Goal: Find specific page/section: Find specific page/section

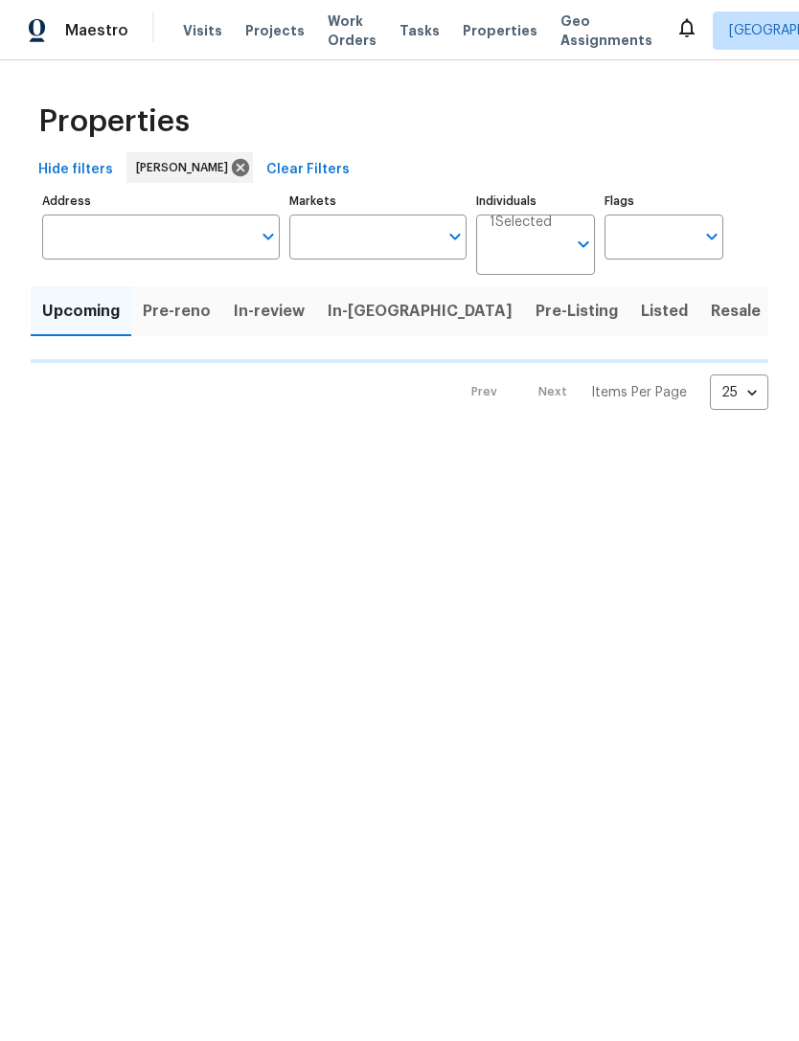
type input "100"
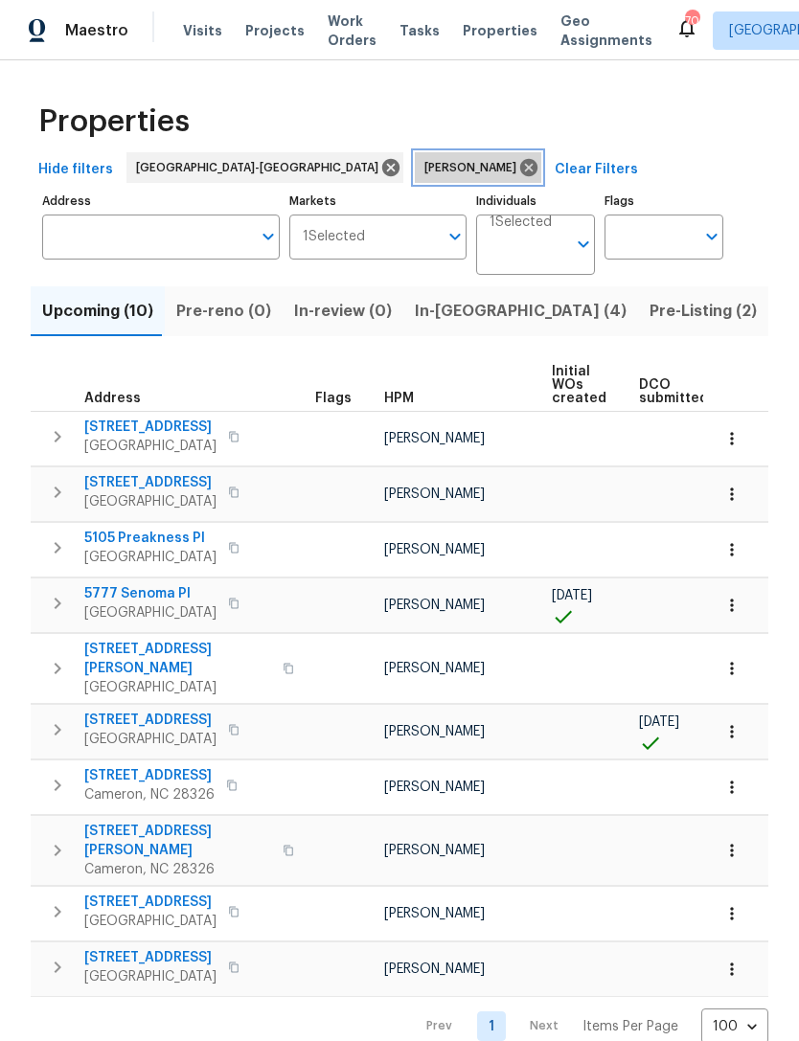
click at [520, 165] on icon at bounding box center [528, 167] width 17 height 17
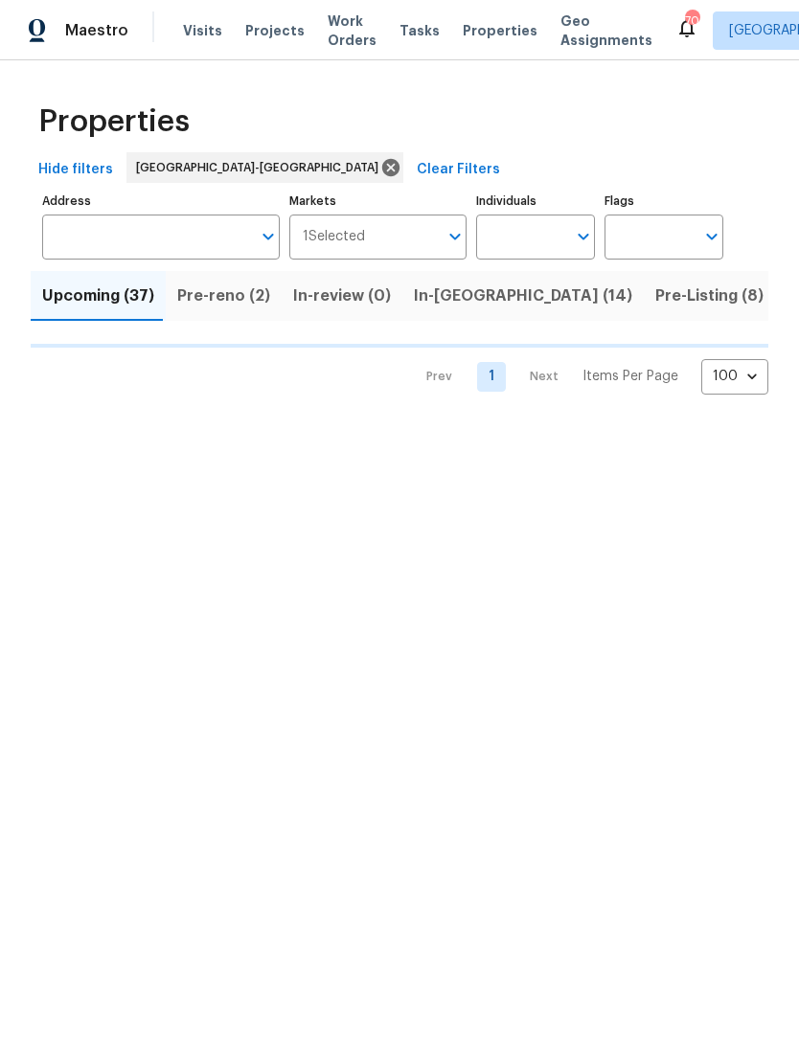
click at [158, 241] on input "Address" at bounding box center [146, 237] width 209 height 45
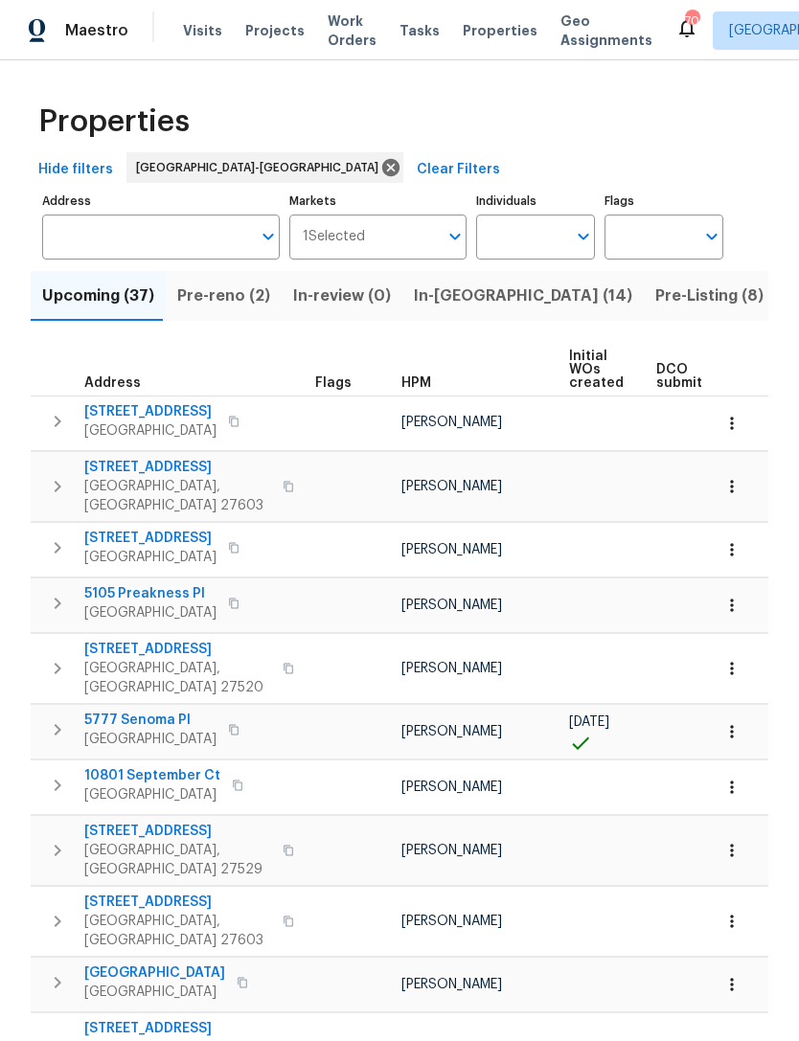
click at [154, 236] on input "Address" at bounding box center [146, 237] width 209 height 45
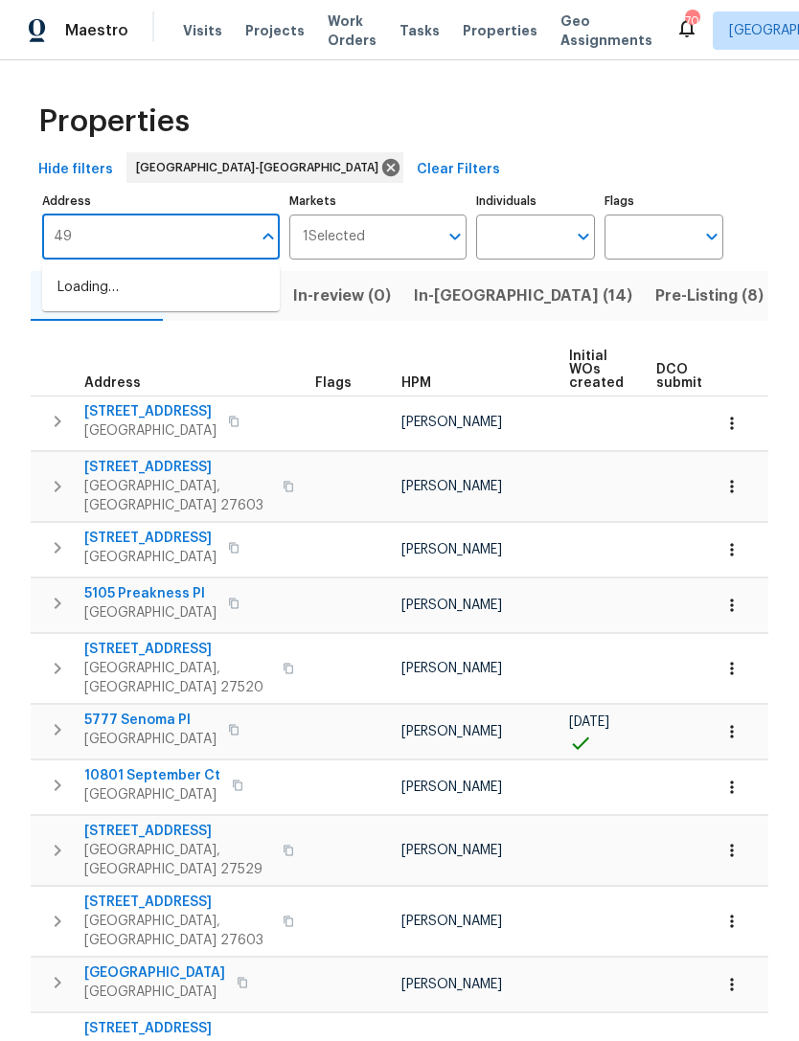
type input "495"
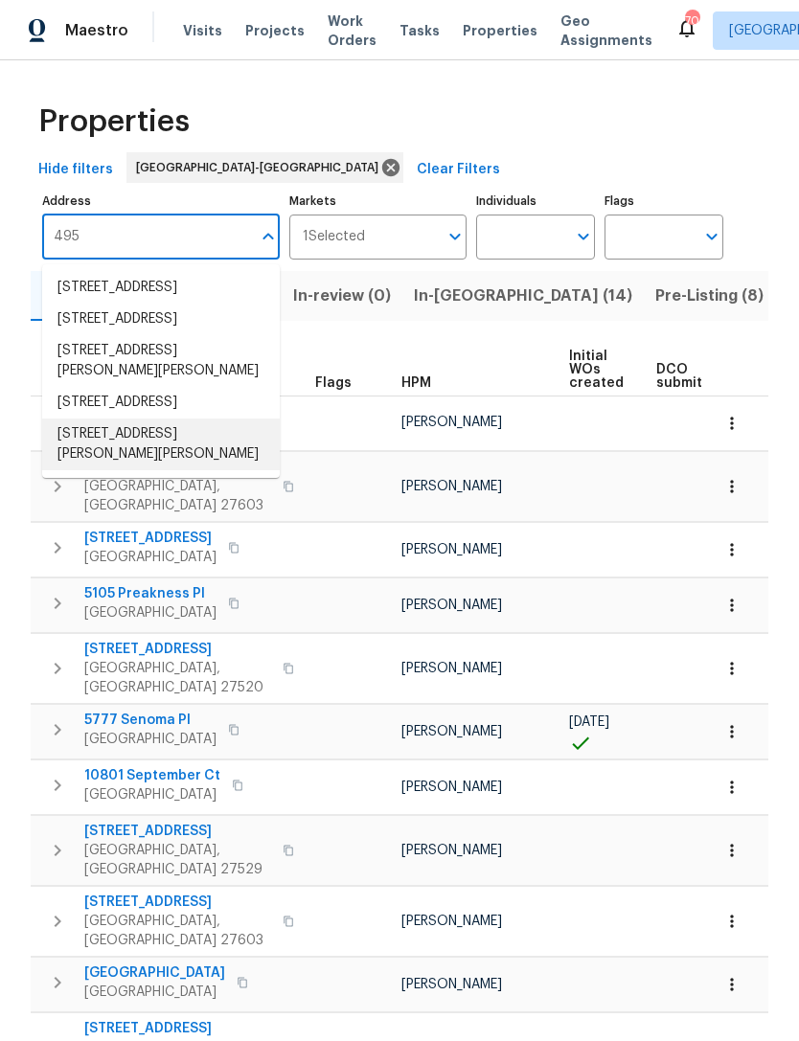
click at [173, 470] on li "495 Ruth Cir Fuquay Varina NC 27526" at bounding box center [161, 445] width 238 height 52
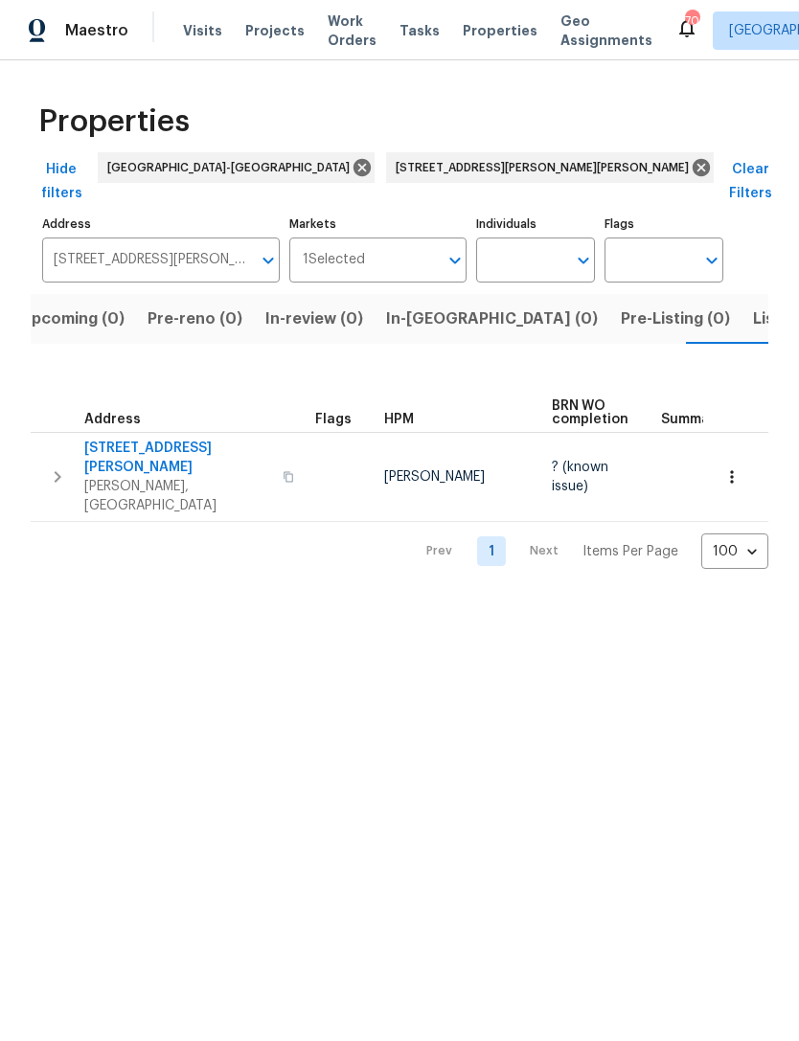
scroll to position [0, 31]
click at [135, 439] on span "495 Ruth Cir" at bounding box center [177, 458] width 187 height 38
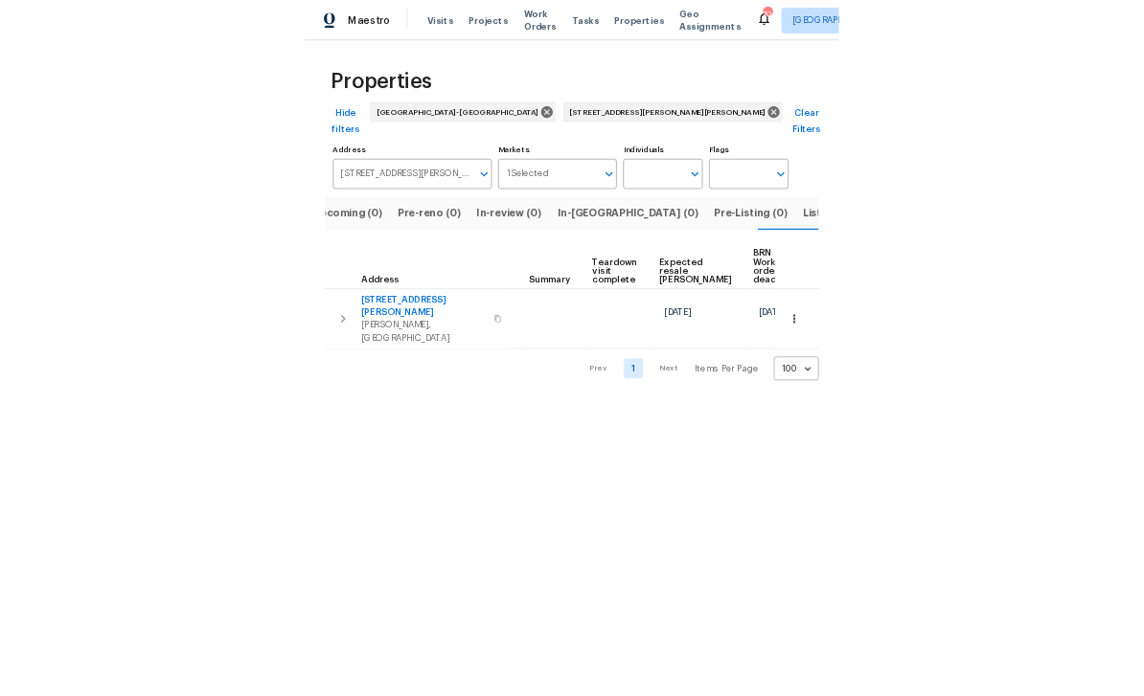
scroll to position [0, 325]
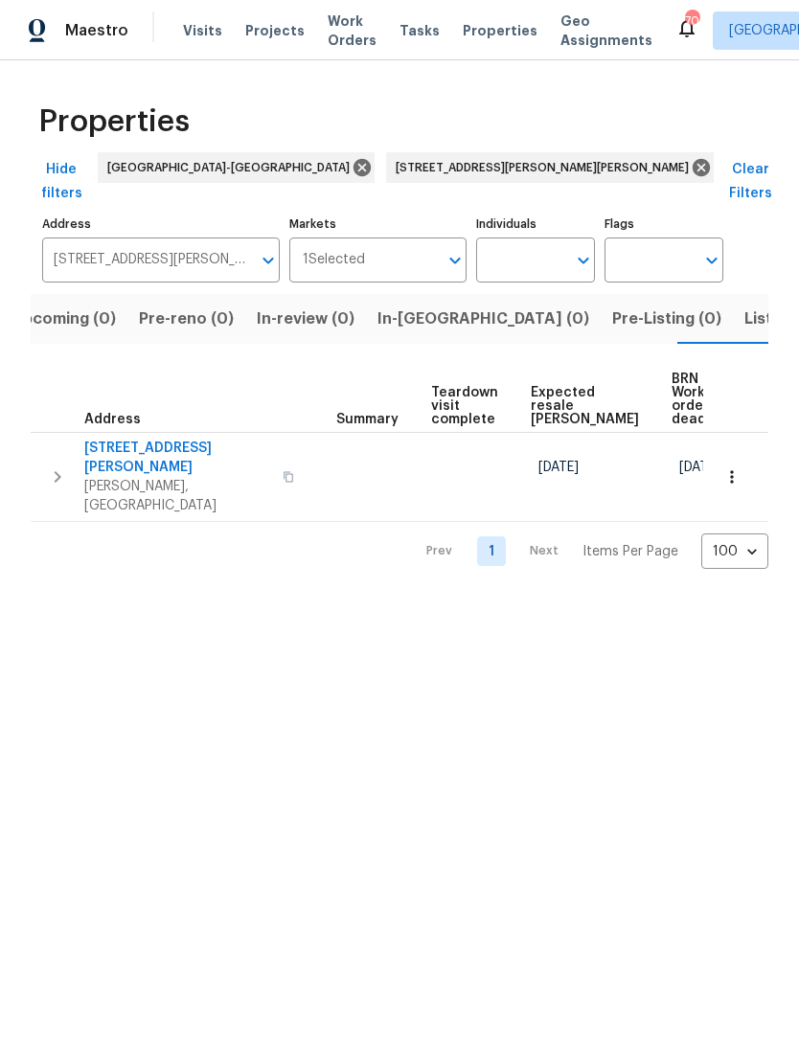
click at [740, 467] on icon "button" at bounding box center [731, 476] width 19 height 19
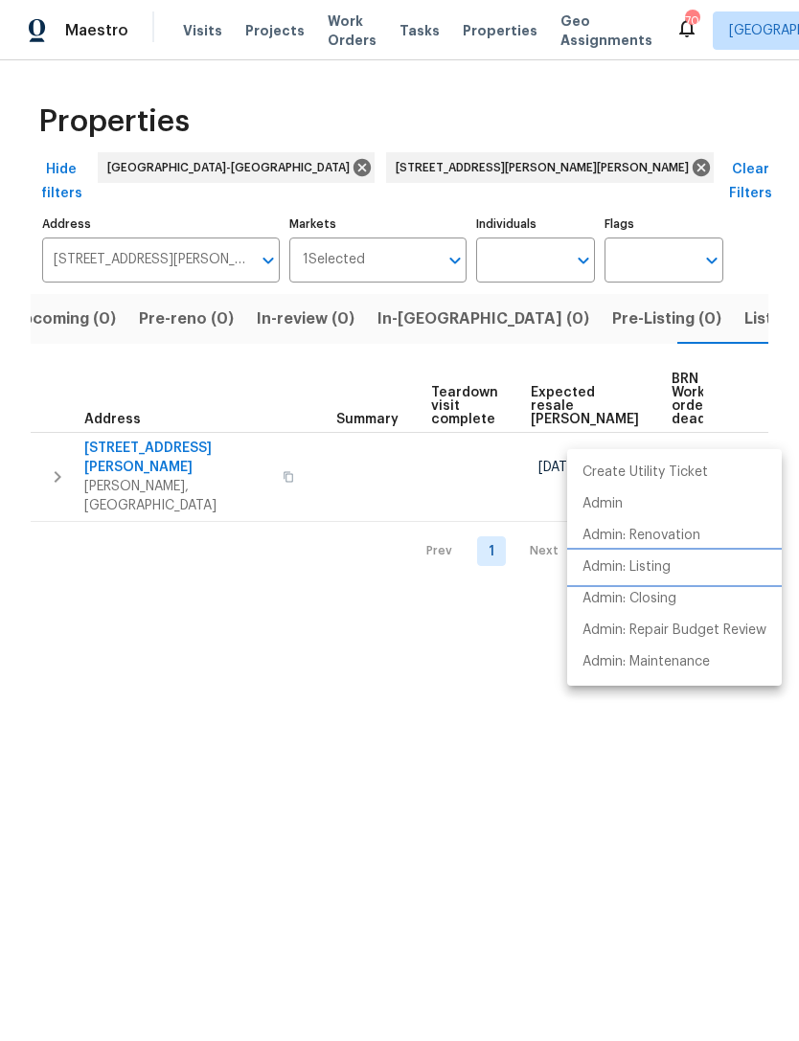
click at [650, 569] on p "Admin: Listing" at bounding box center [626, 567] width 88 height 20
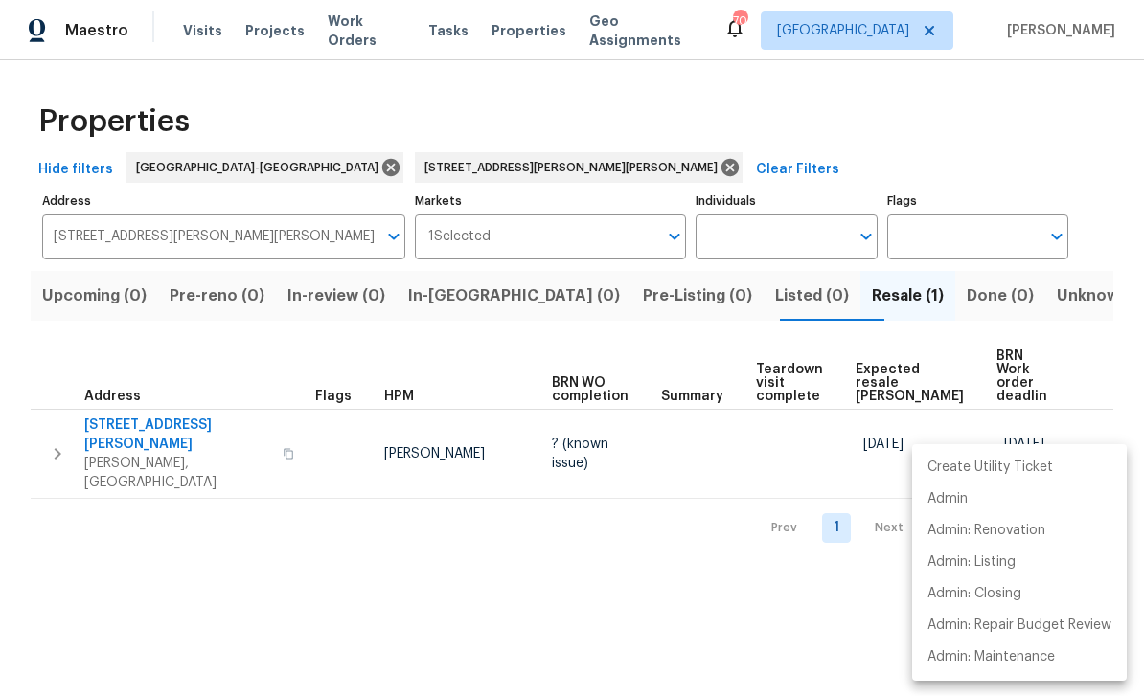
click at [789, 540] on div at bounding box center [572, 348] width 1144 height 696
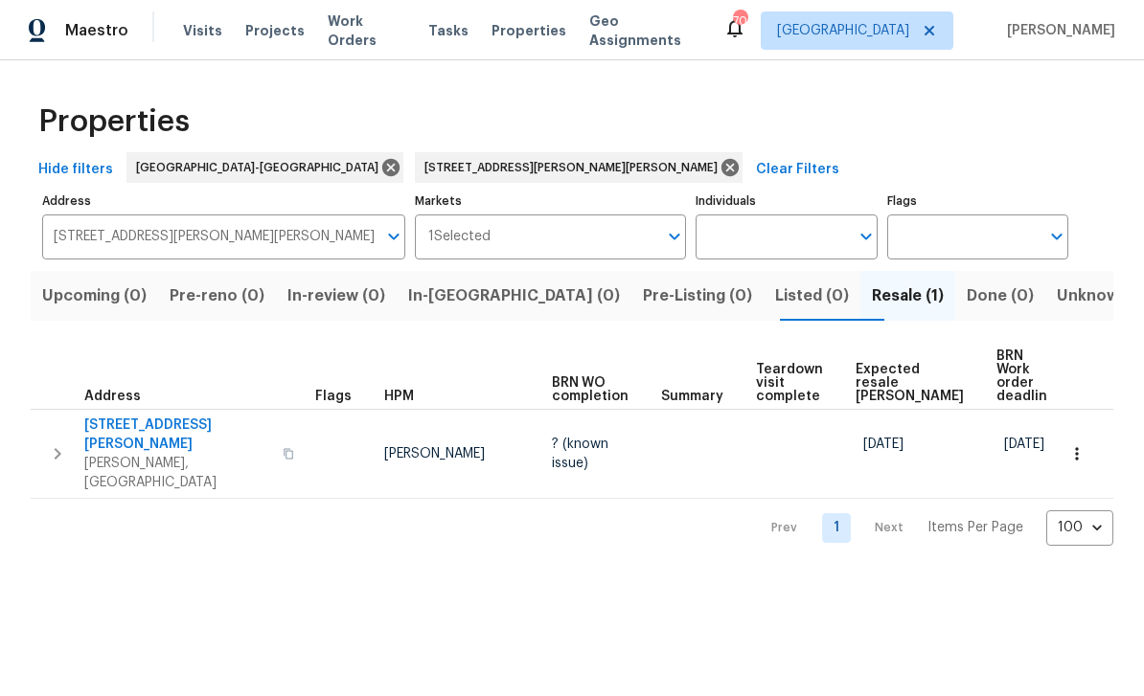
click at [147, 416] on span "495 Ruth Cir" at bounding box center [177, 435] width 187 height 38
click at [798, 444] on icon "button" at bounding box center [1076, 453] width 19 height 19
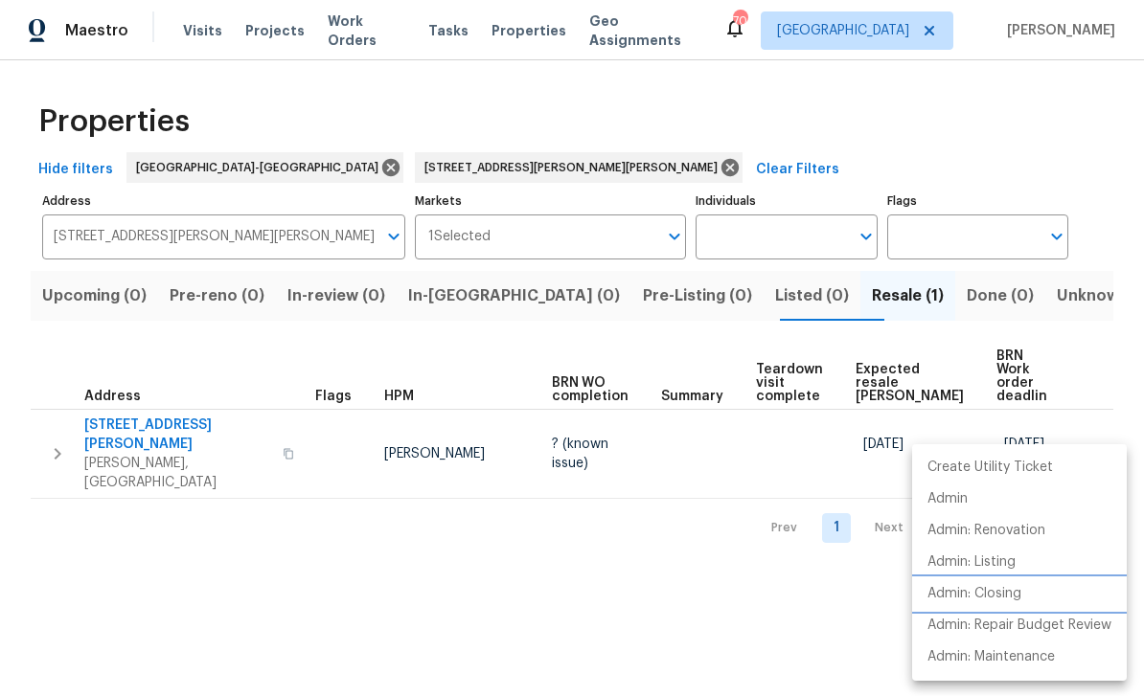
click at [798, 598] on p "Admin: Closing" at bounding box center [974, 594] width 94 height 20
click at [488, 168] on div at bounding box center [572, 348] width 1144 height 696
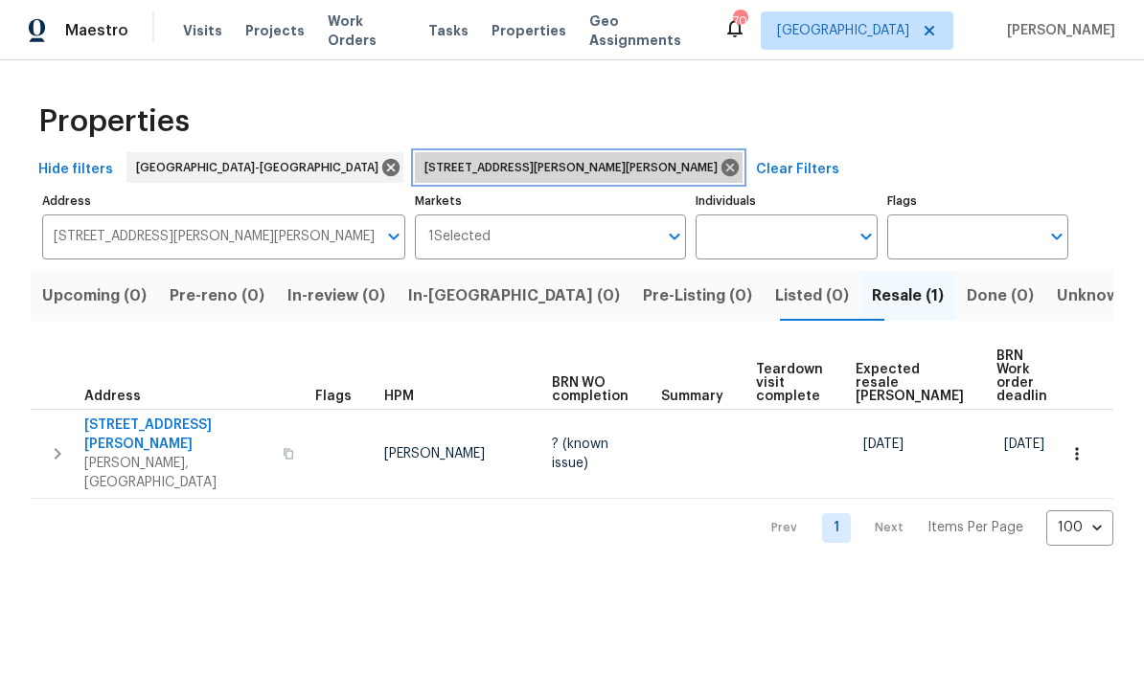
click at [721, 160] on icon at bounding box center [729, 167] width 17 height 17
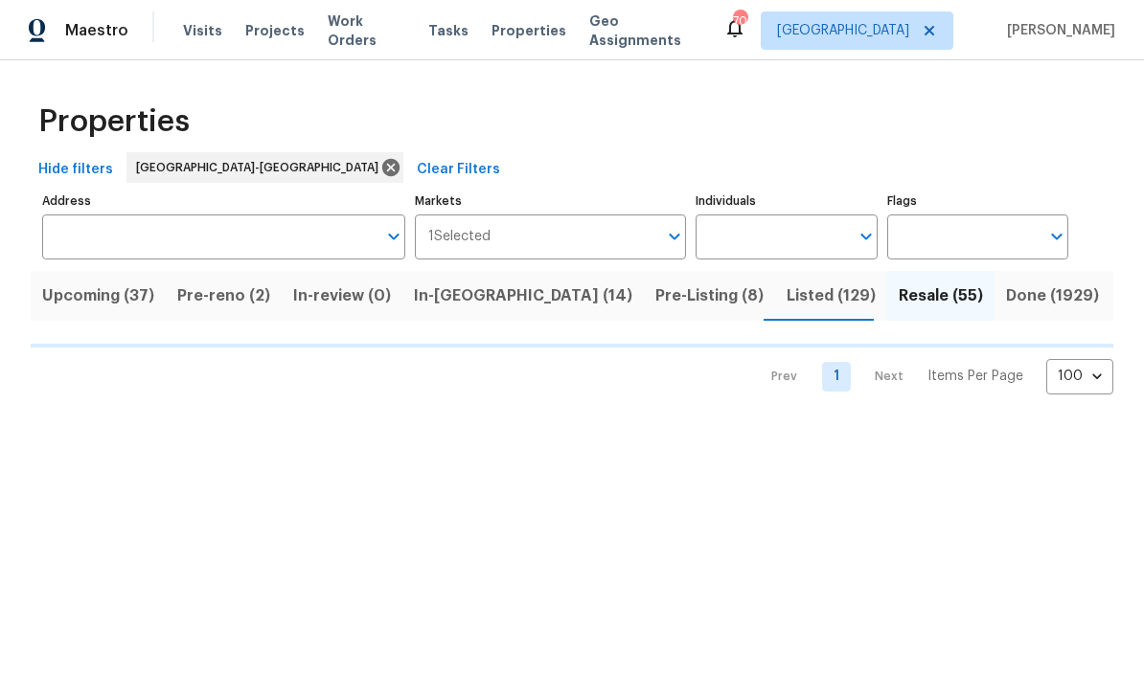
click at [738, 233] on input "Individuals" at bounding box center [771, 237] width 152 height 45
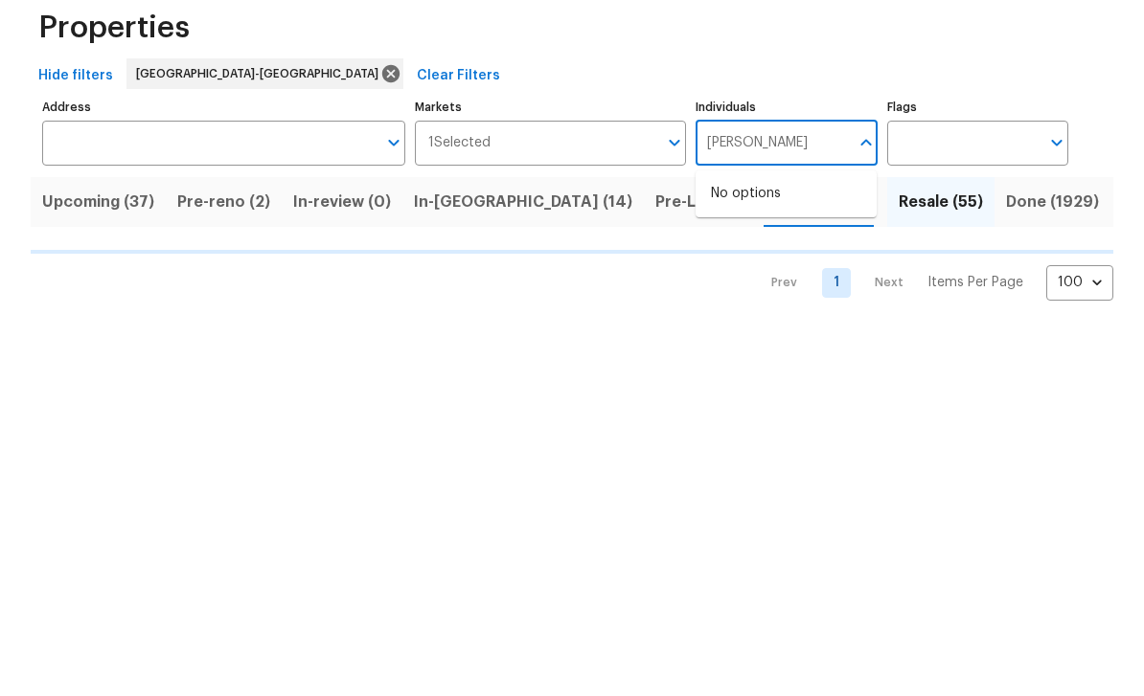
type input "Preston"
click at [777, 278] on li "[PERSON_NAME]" at bounding box center [786, 298] width 150 height 40
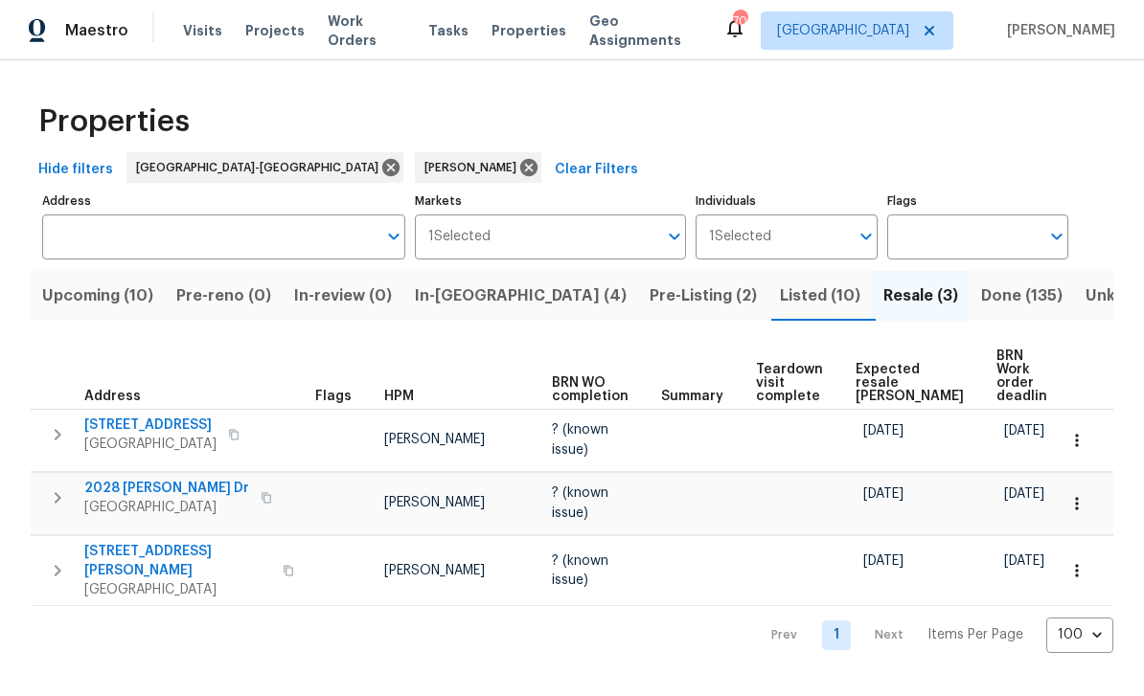
click at [132, 300] on span "Upcoming (10)" at bounding box center [97, 296] width 111 height 27
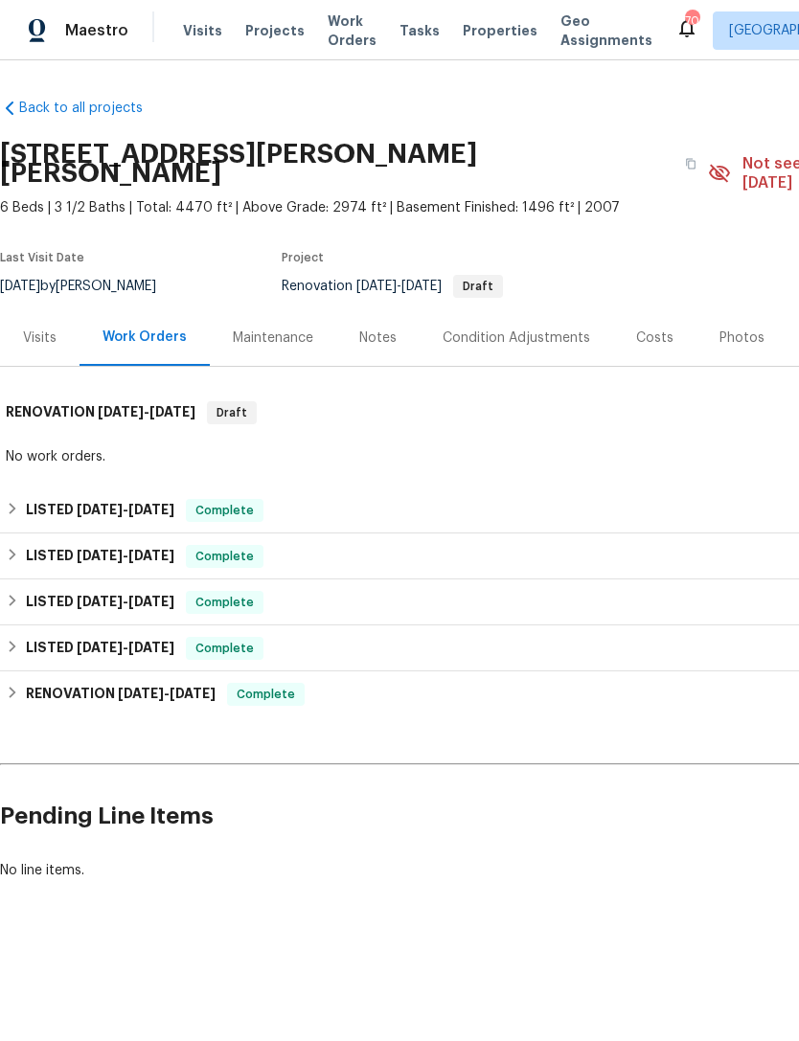
click at [55, 329] on div "Visits" at bounding box center [40, 338] width 34 height 19
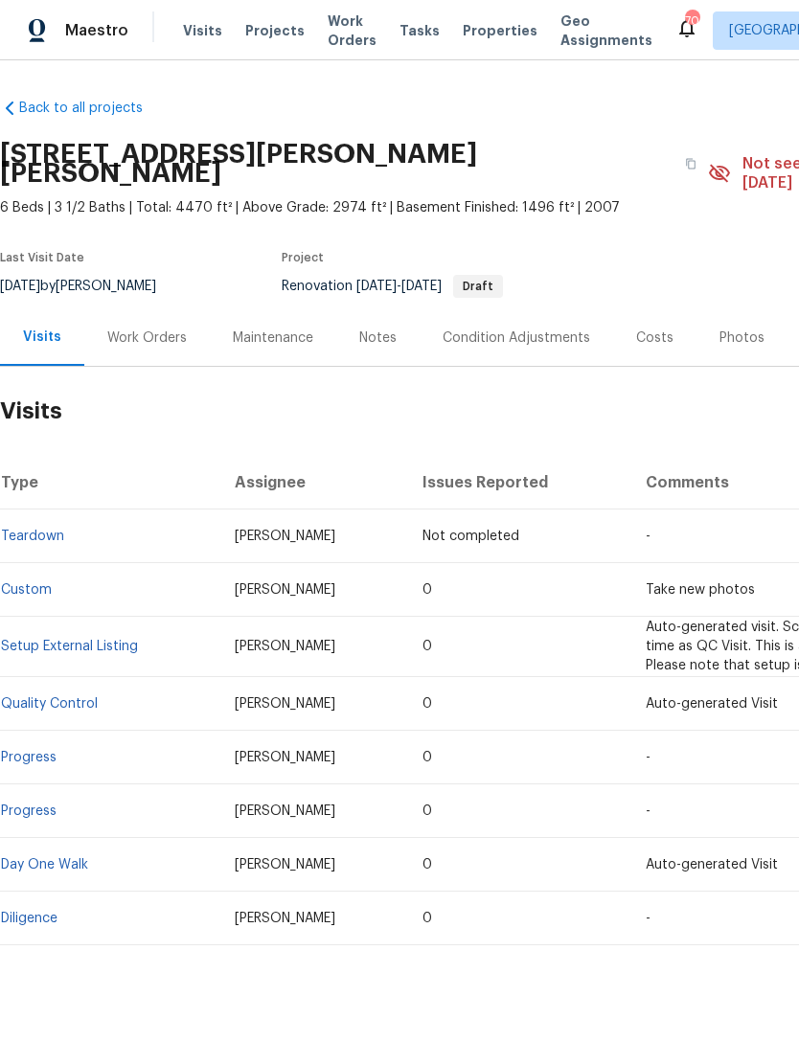
click at [723, 329] on div "Photos" at bounding box center [741, 338] width 45 height 19
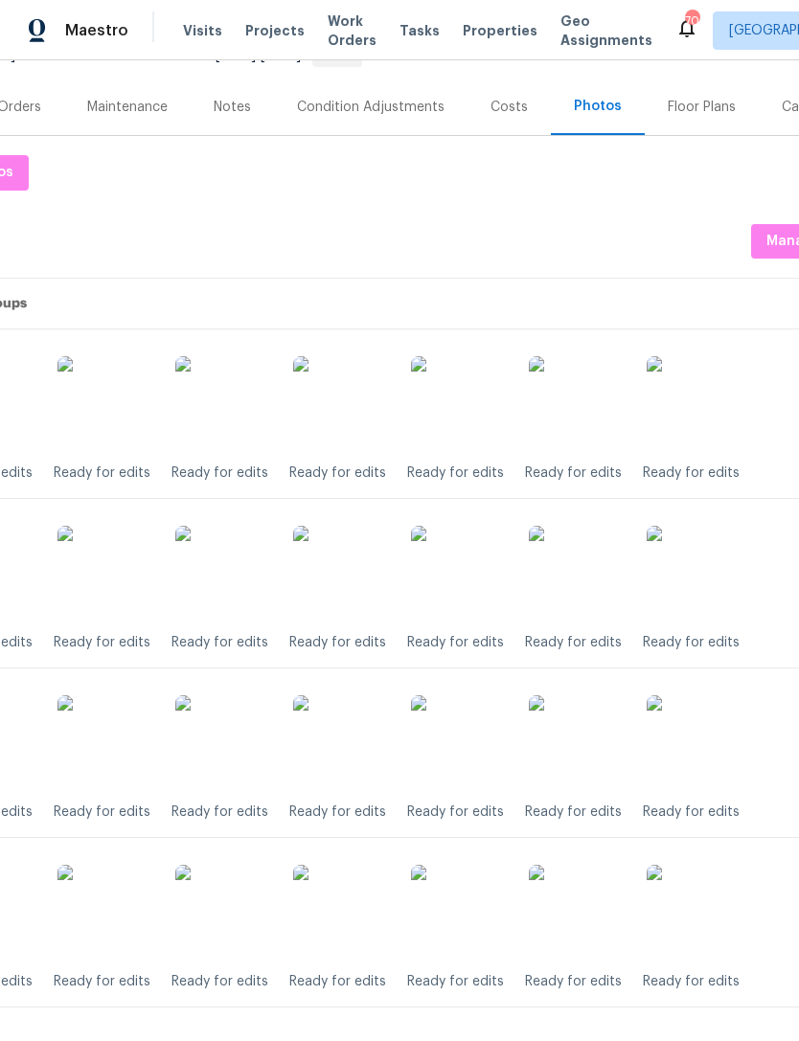
scroll to position [231, 140]
click at [340, 722] on img at bounding box center [342, 743] width 96 height 96
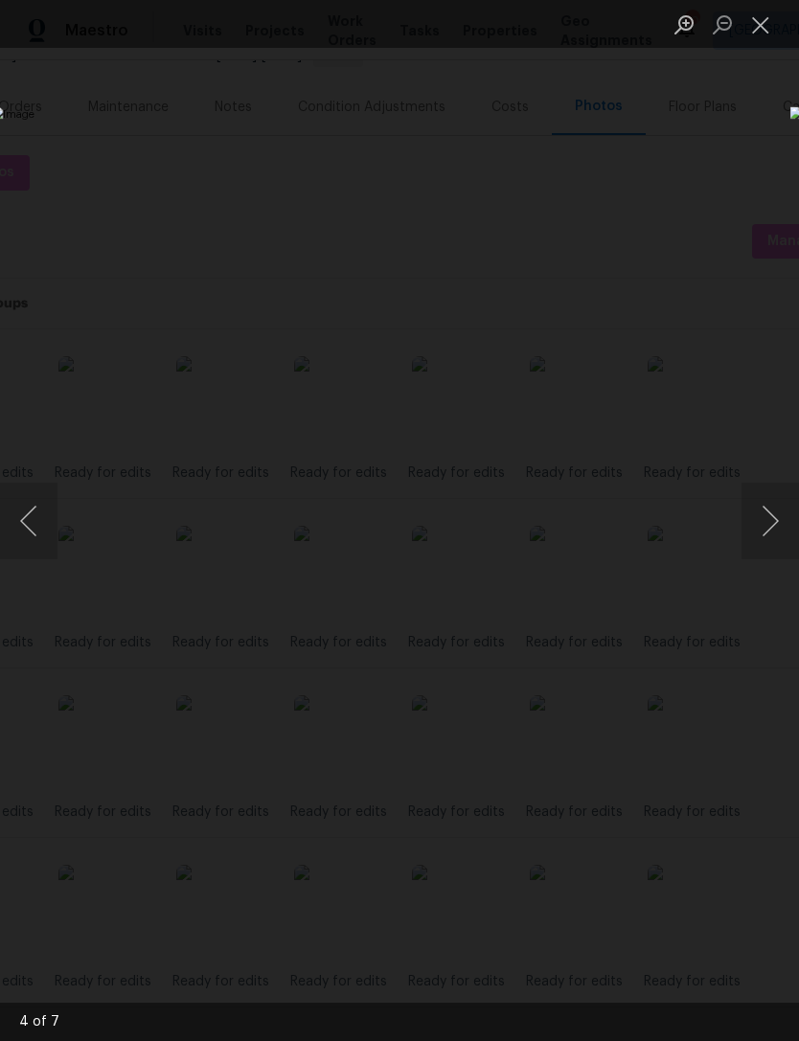
click at [764, 534] on button "Next image" at bounding box center [769, 521] width 57 height 77
click at [780, 538] on button "Next image" at bounding box center [769, 521] width 57 height 77
click at [773, 544] on button "Next image" at bounding box center [769, 521] width 57 height 77
click at [761, 30] on button "Close lightbox" at bounding box center [760, 25] width 38 height 34
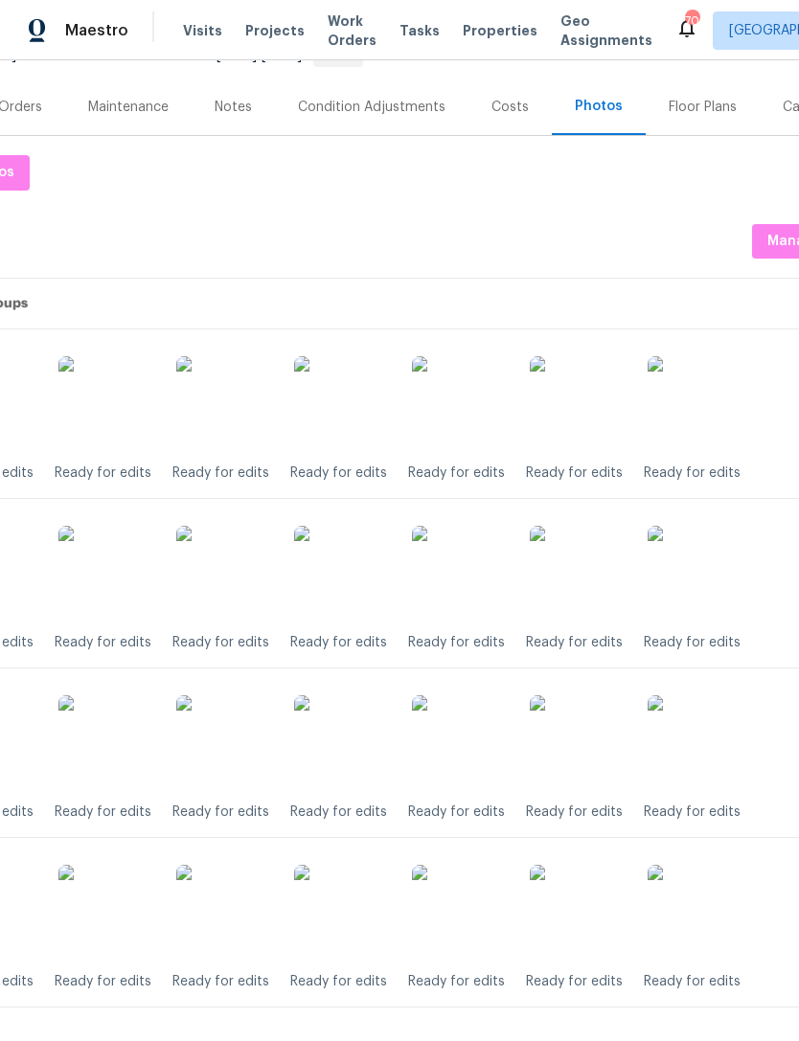
scroll to position [61, 0]
click at [346, 865] on img at bounding box center [342, 913] width 96 height 96
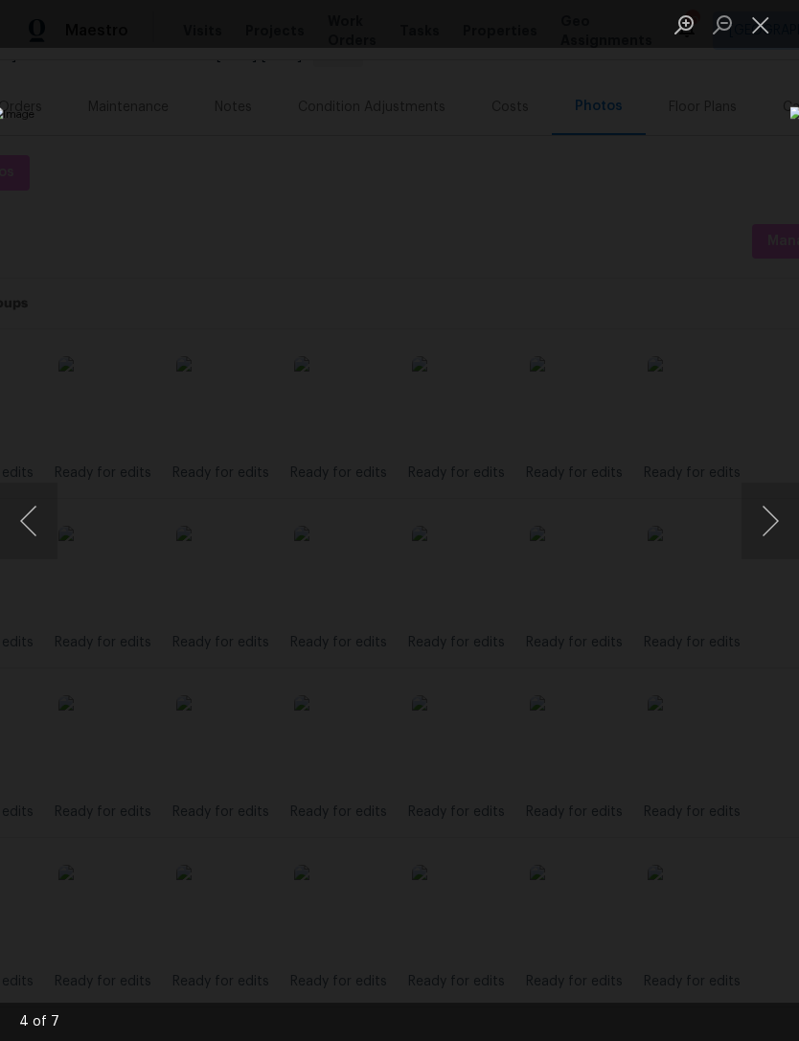
click at [766, 26] on button "Close lightbox" at bounding box center [760, 25] width 38 height 34
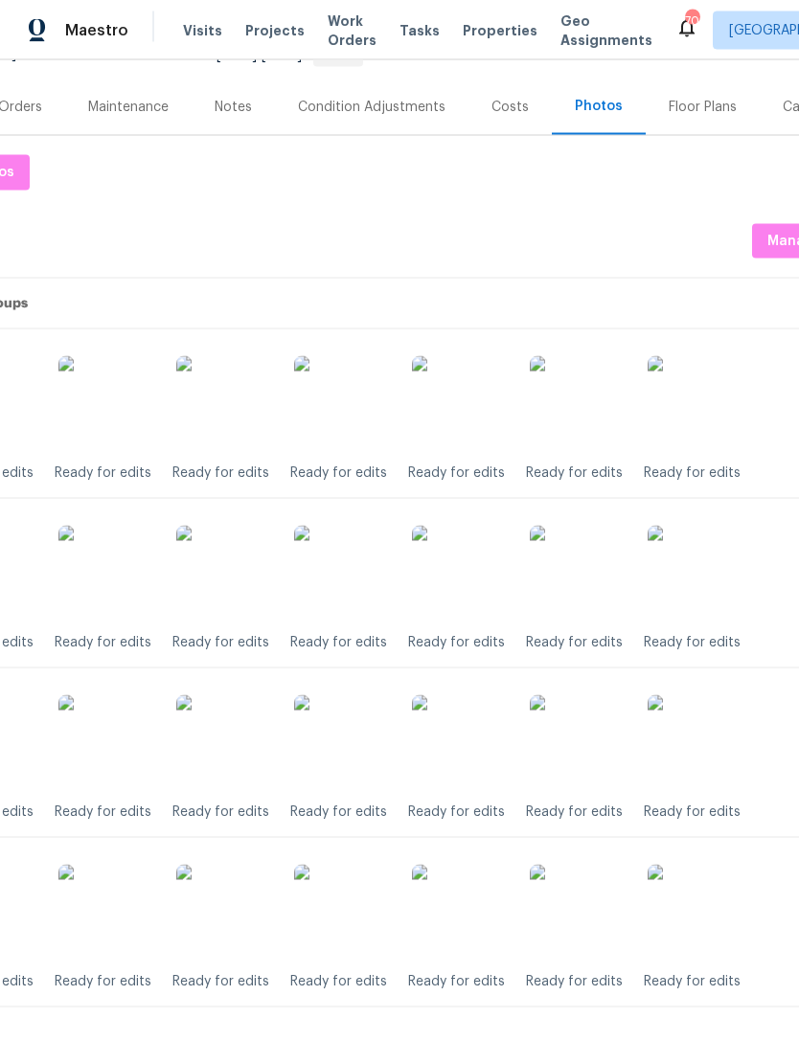
scroll to position [0, 0]
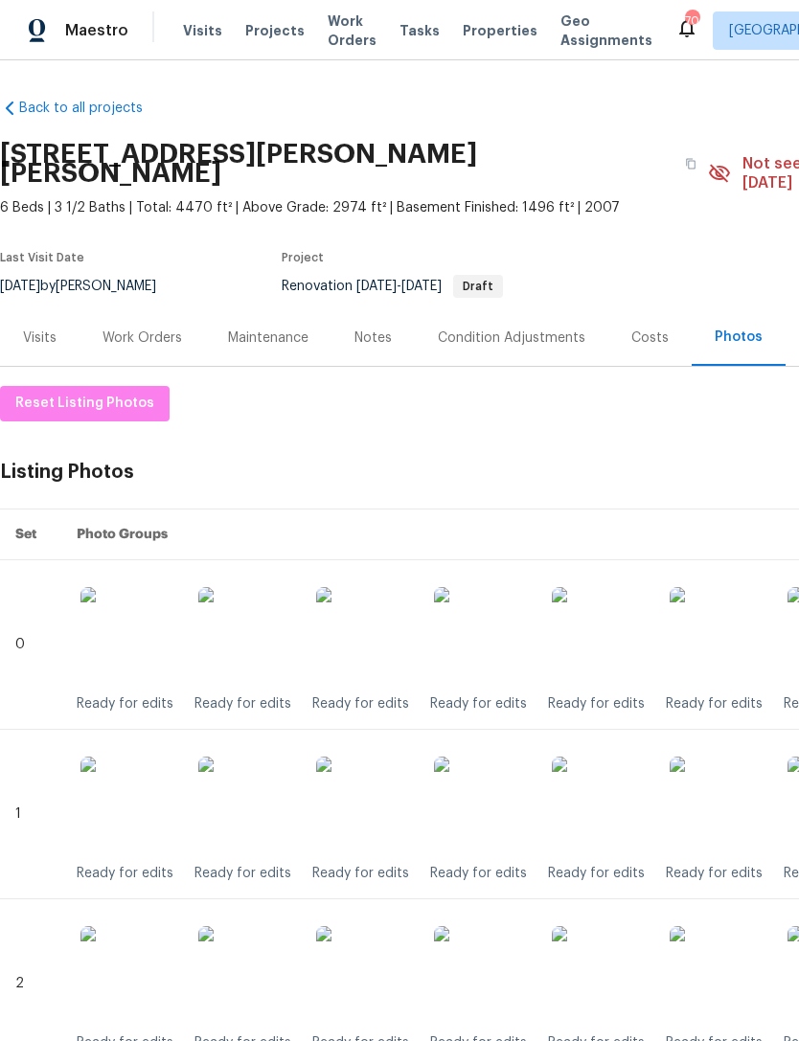
click at [45, 329] on div "Visits" at bounding box center [40, 338] width 34 height 19
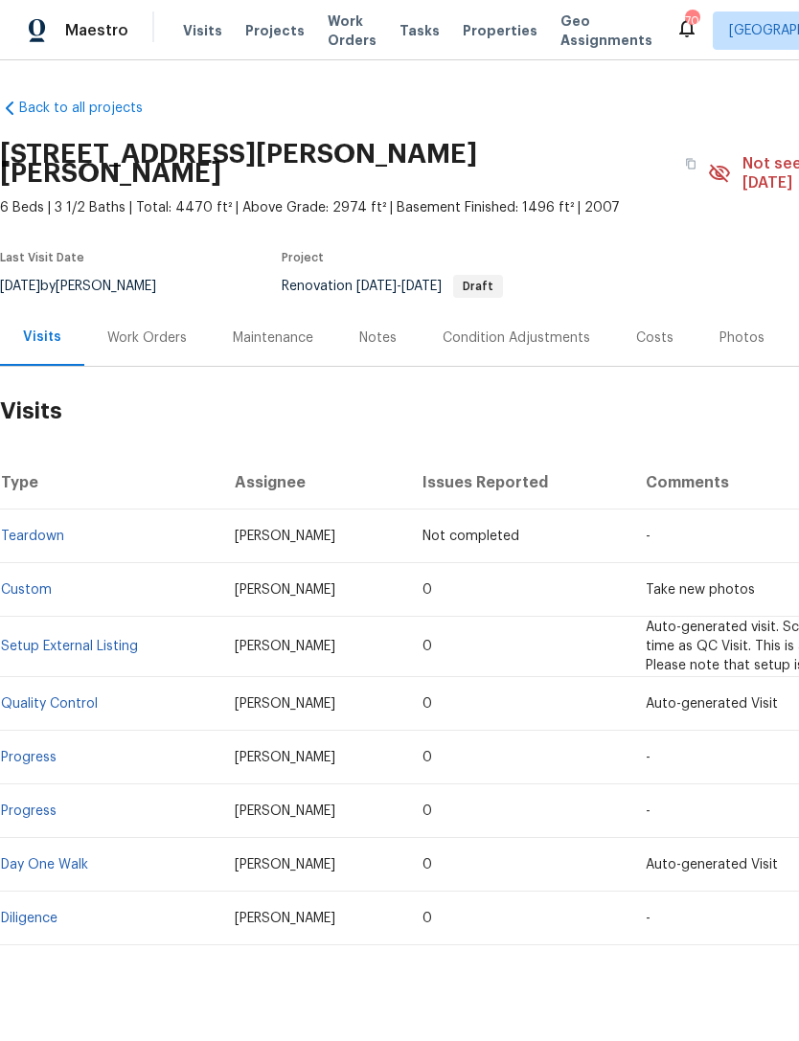
click at [56, 912] on link "Diligence" at bounding box center [29, 918] width 57 height 13
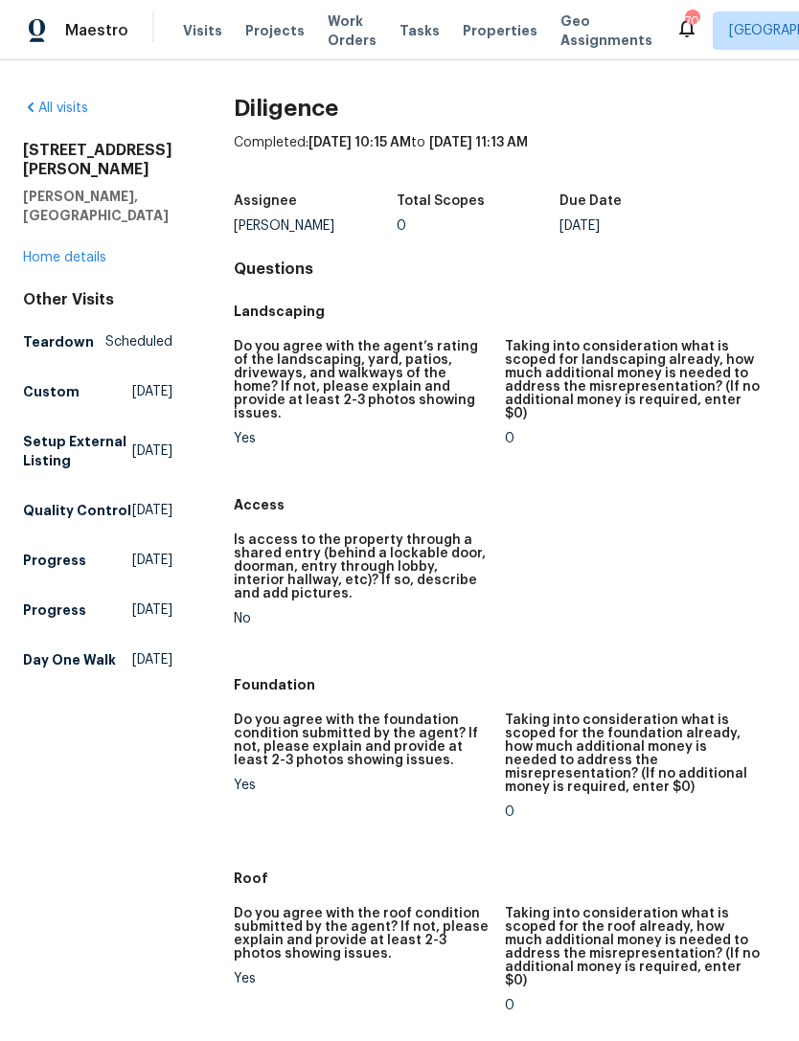
click at [77, 251] on link "Home details" at bounding box center [64, 257] width 83 height 13
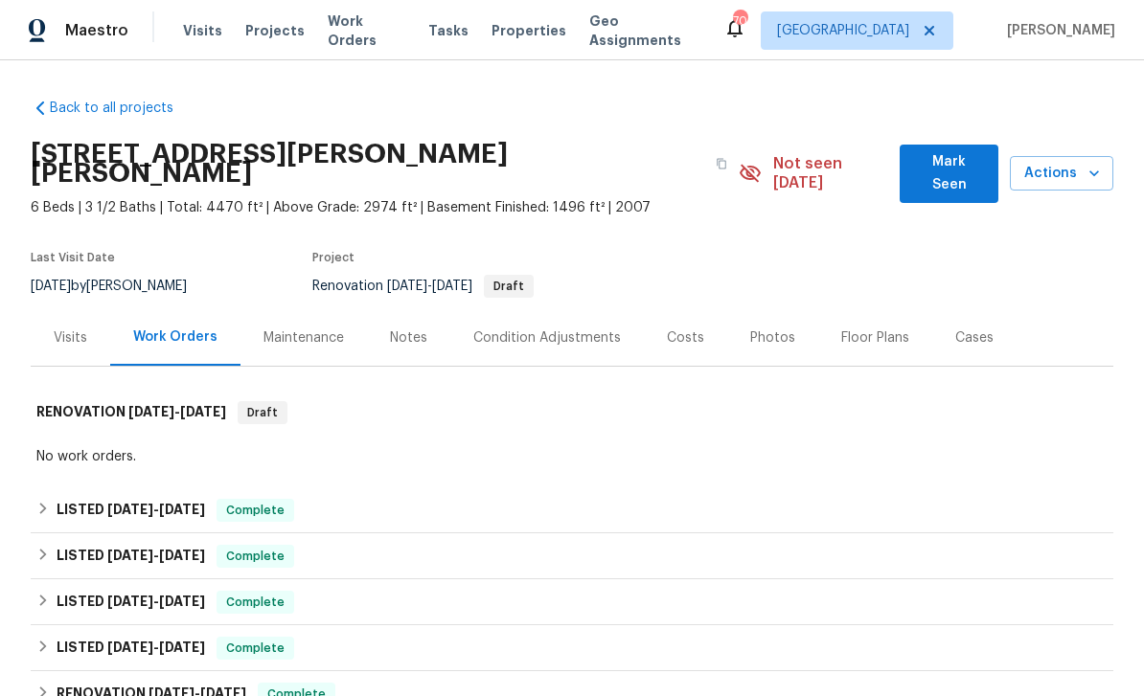
click at [555, 329] on div "Condition Adjustments" at bounding box center [547, 338] width 148 height 19
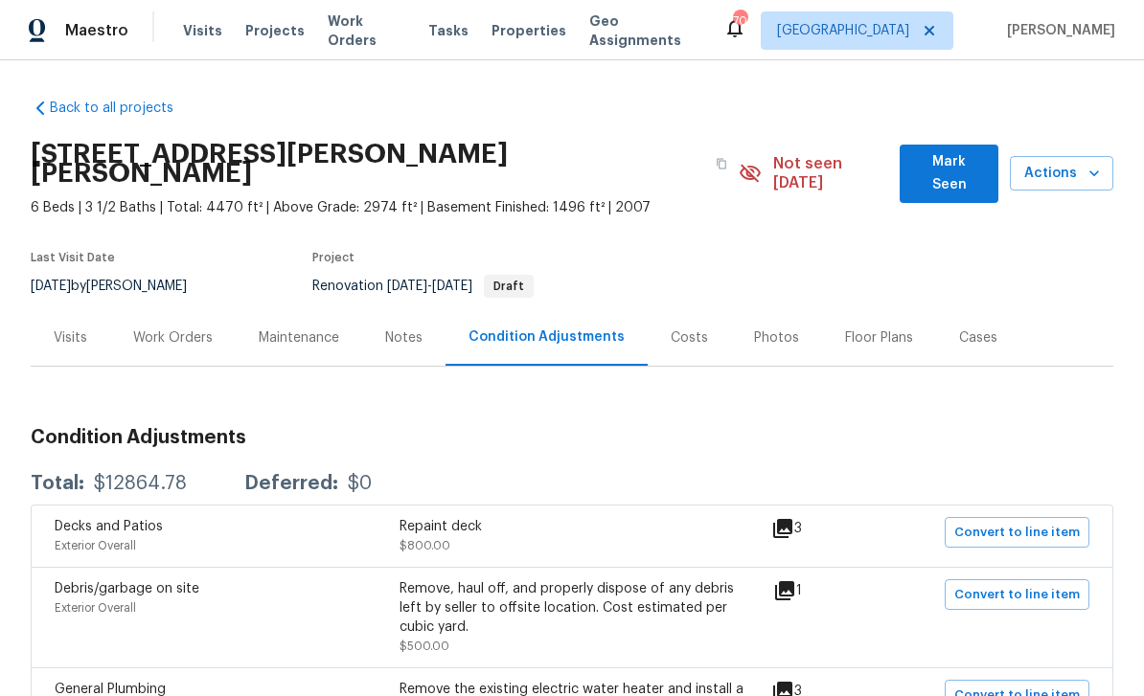
click at [702, 315] on div "Costs" at bounding box center [688, 337] width 83 height 57
